Goal: Task Accomplishment & Management: Manage account settings

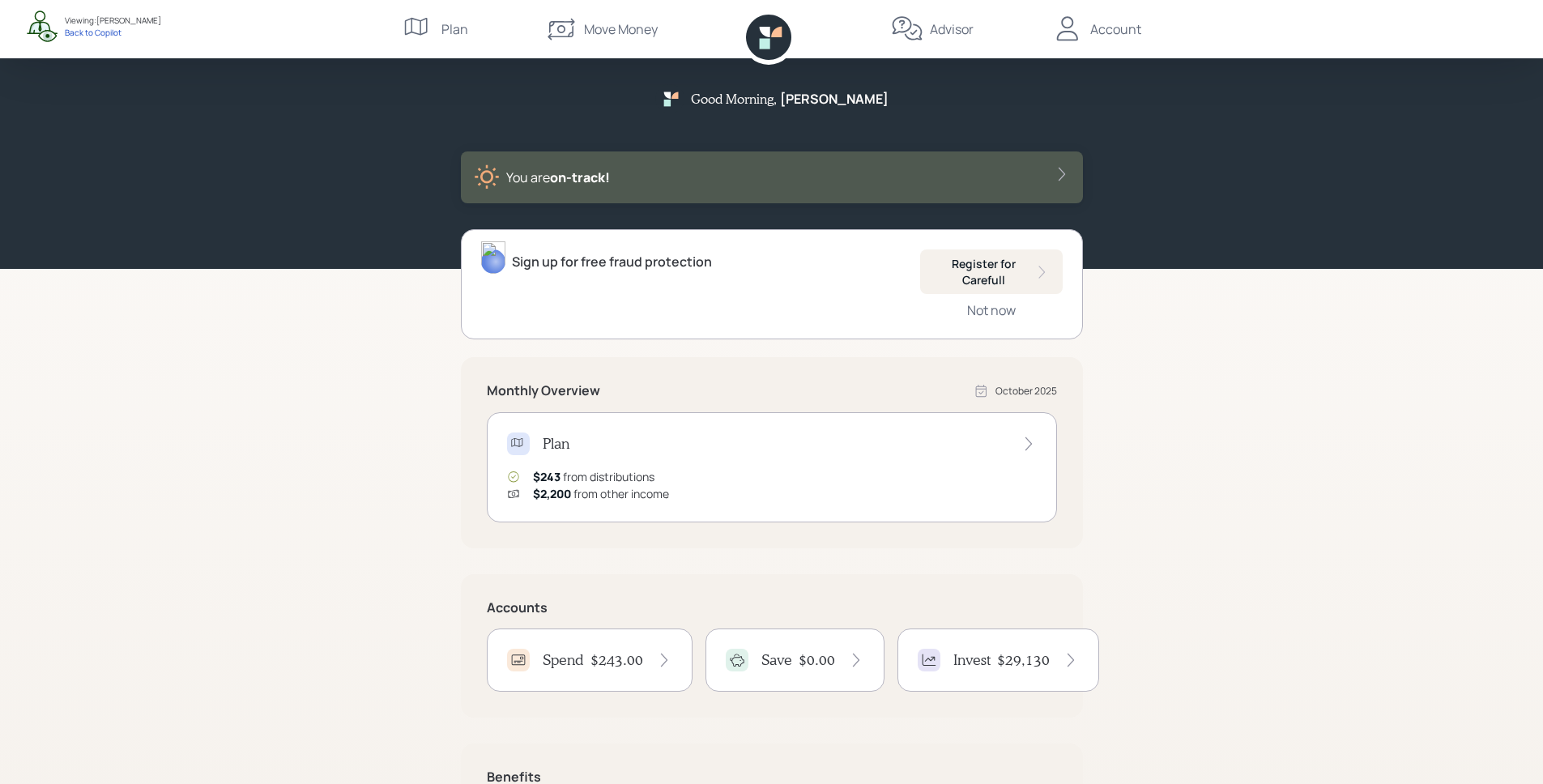
click at [592, 672] on div "Spend $243.00" at bounding box center [590, 660] width 206 height 63
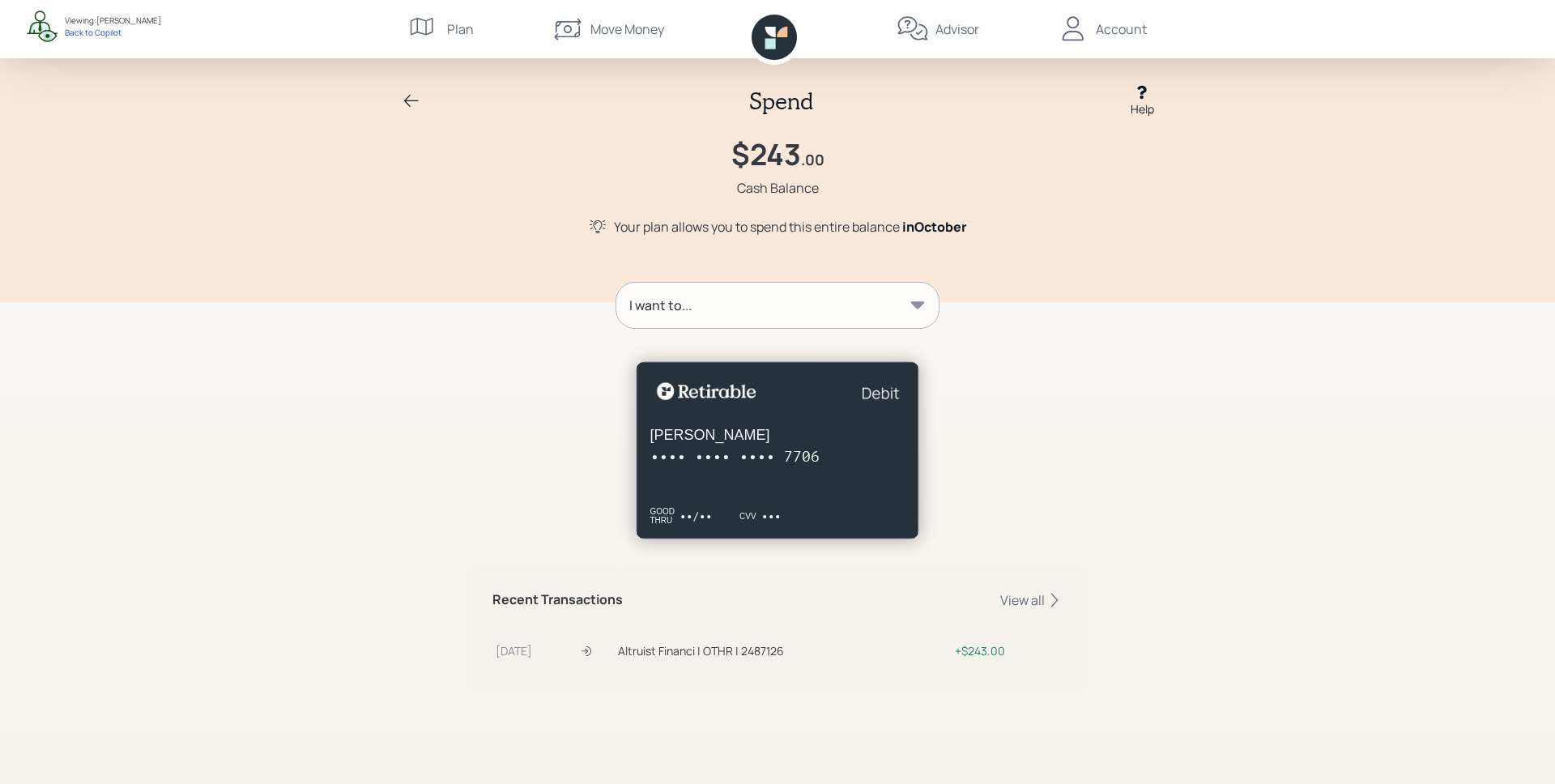
click at [788, 297] on div "I want to..." at bounding box center [777, 305] width 323 height 46
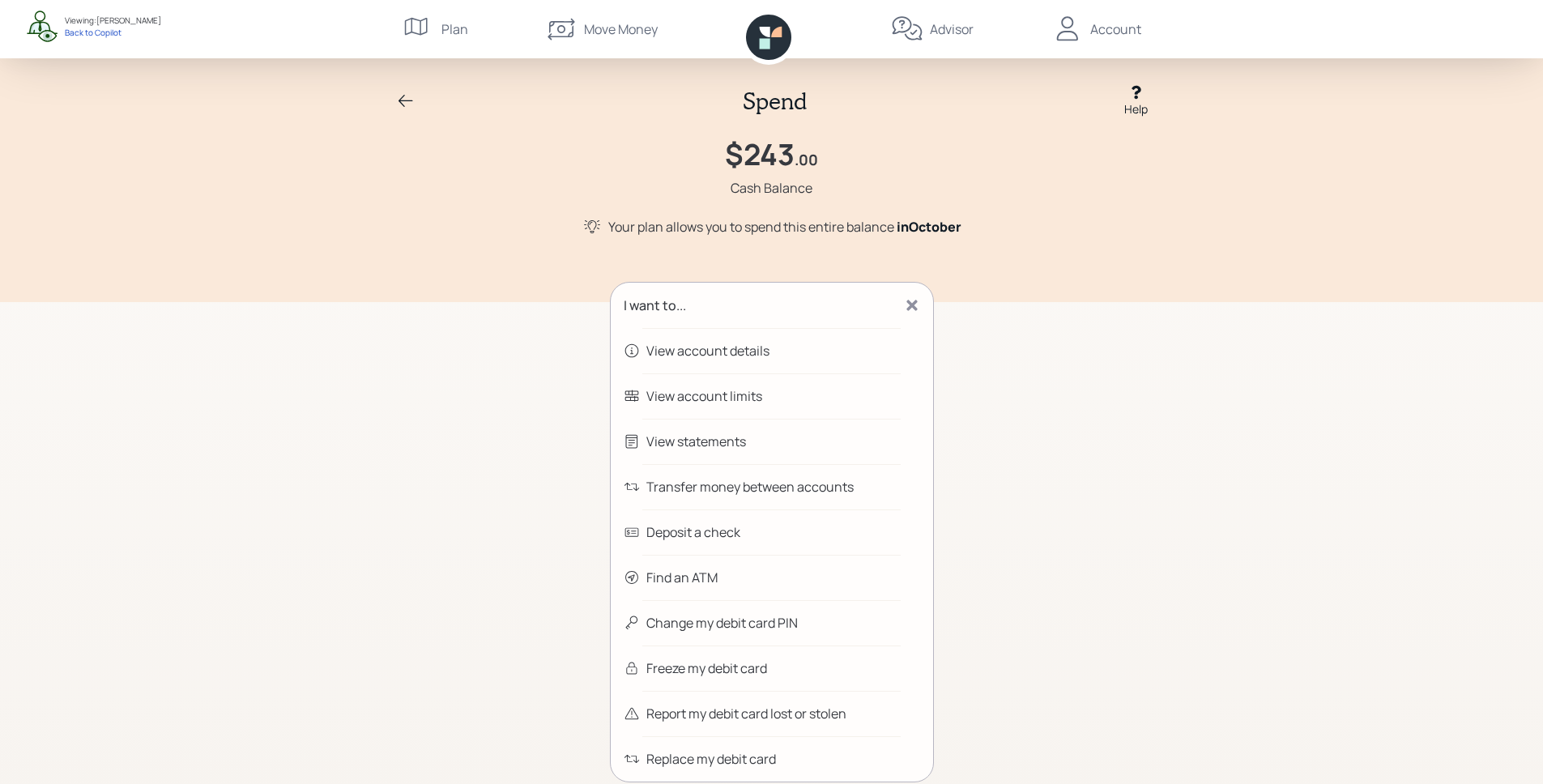
click at [764, 446] on div "View statements" at bounding box center [772, 441] width 323 height 46
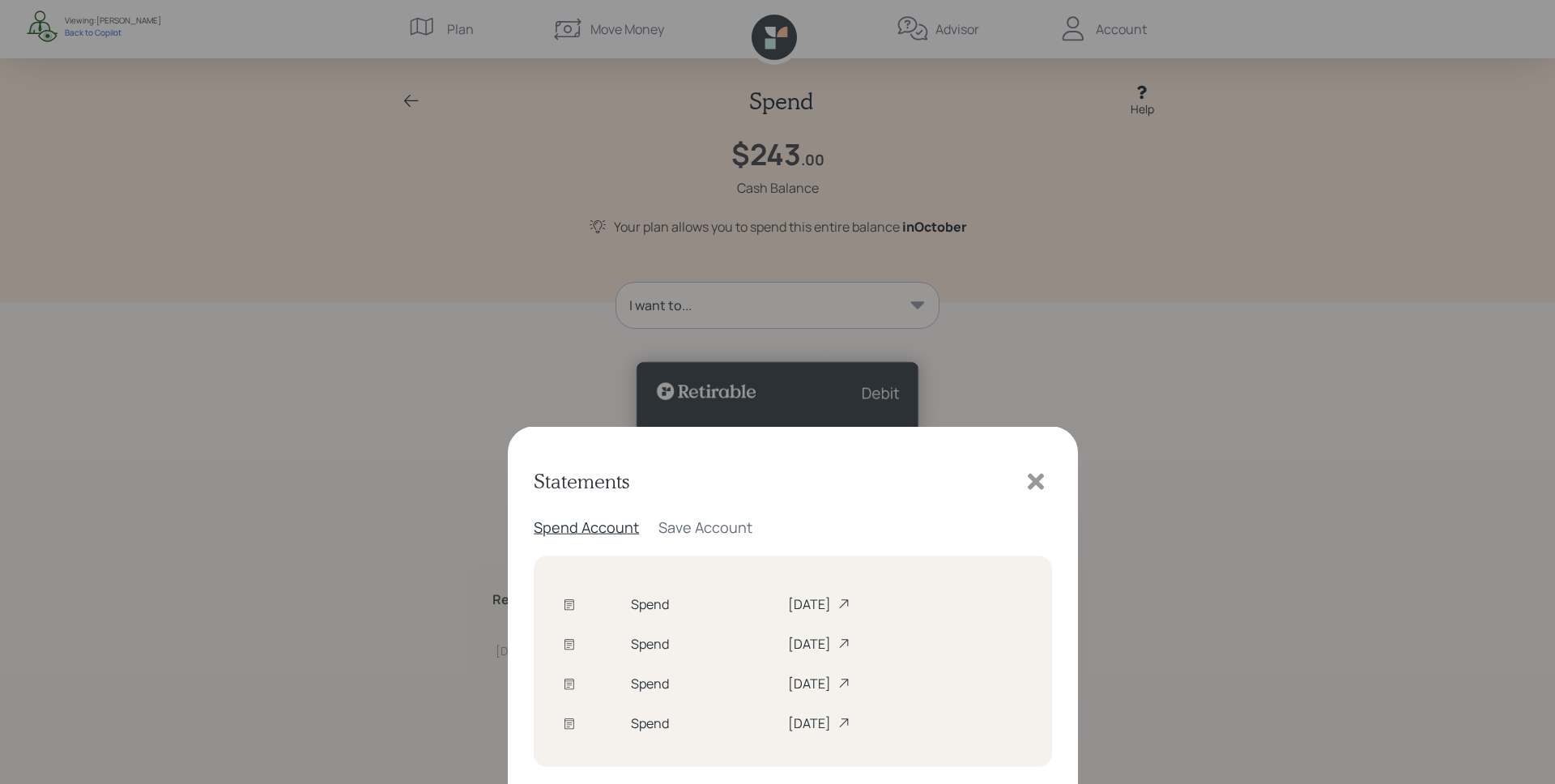
click at [1032, 124] on icon at bounding box center [1036, 133] width 25 height 25
